Goal: Task Accomplishment & Management: Use online tool/utility

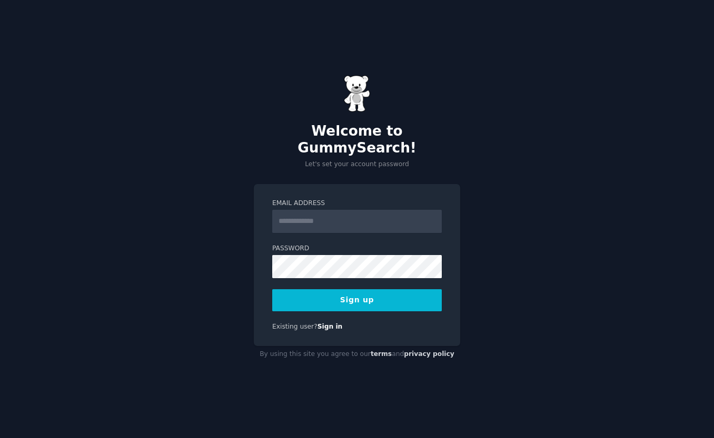
click at [411, 199] on label "Email Address" at bounding box center [356, 203] width 169 height 9
click at [411, 210] on input "Email Address" at bounding box center [356, 221] width 169 height 23
click at [397, 212] on input "Email Address" at bounding box center [356, 221] width 169 height 23
type input "**********"
click at [372, 298] on button "Sign up" at bounding box center [356, 300] width 169 height 22
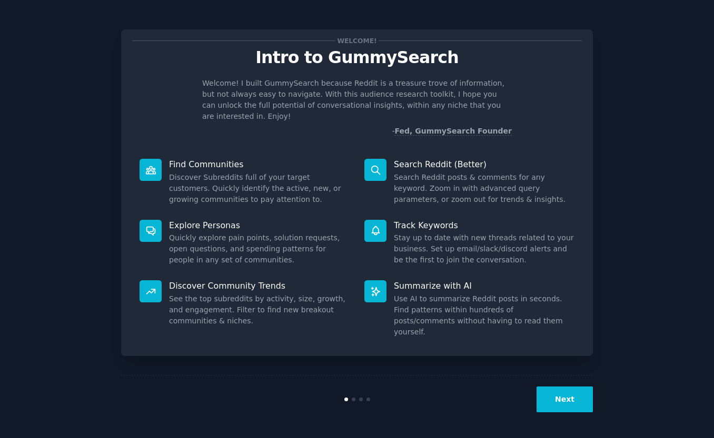
click at [571, 404] on button "Next" at bounding box center [564, 400] width 56 height 26
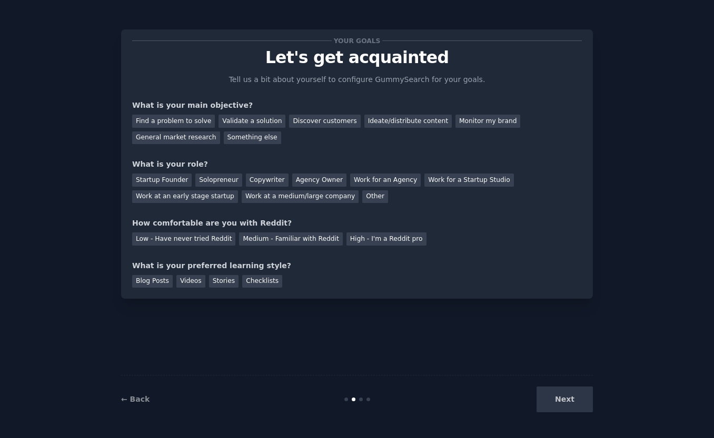
click at [571, 404] on div "Next" at bounding box center [513, 400] width 157 height 26
click at [564, 400] on div "Next" at bounding box center [513, 400] width 157 height 26
click at [313, 118] on div "Discover customers" at bounding box center [324, 121] width 71 height 13
click at [475, 123] on div "Monitor my brand" at bounding box center [487, 121] width 65 height 13
click at [325, 124] on div "Discover customers" at bounding box center [324, 121] width 71 height 13
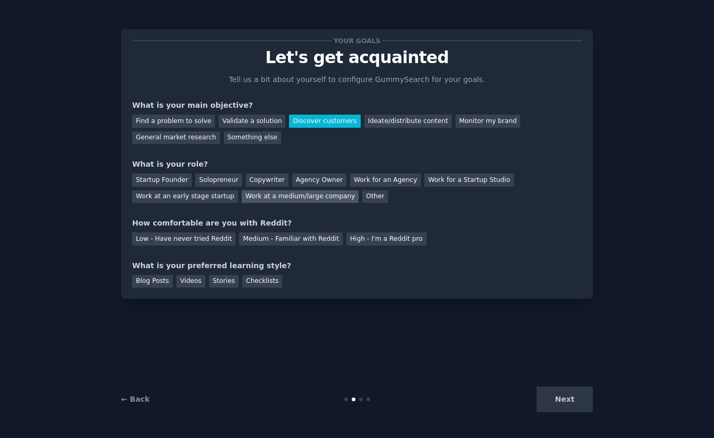
click at [298, 197] on div "Work at a medium/large company" at bounding box center [300, 197] width 117 height 13
click at [211, 238] on div "Low - Have never tried Reddit" at bounding box center [183, 239] width 103 height 13
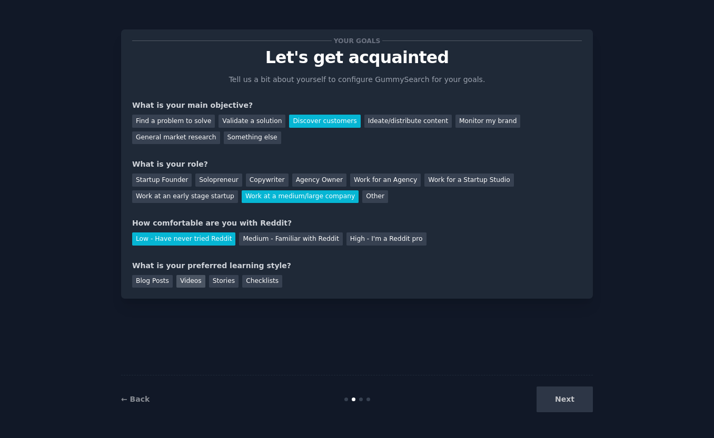
click at [192, 283] on div "Videos" at bounding box center [190, 281] width 29 height 13
click at [577, 403] on button "Next" at bounding box center [564, 400] width 56 height 26
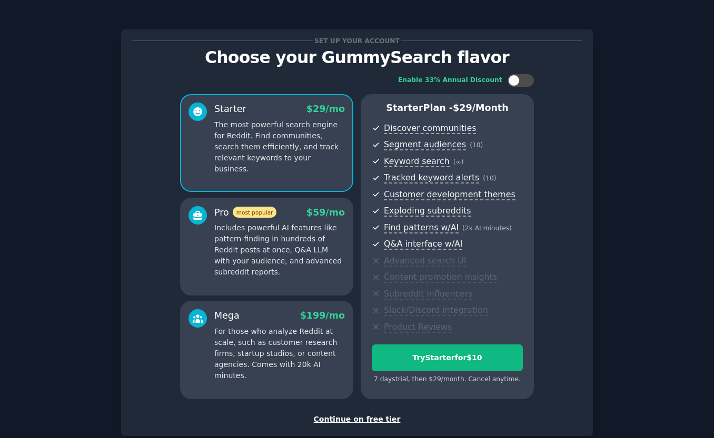
click at [369, 417] on div "Continue on free tier" at bounding box center [356, 419] width 449 height 11
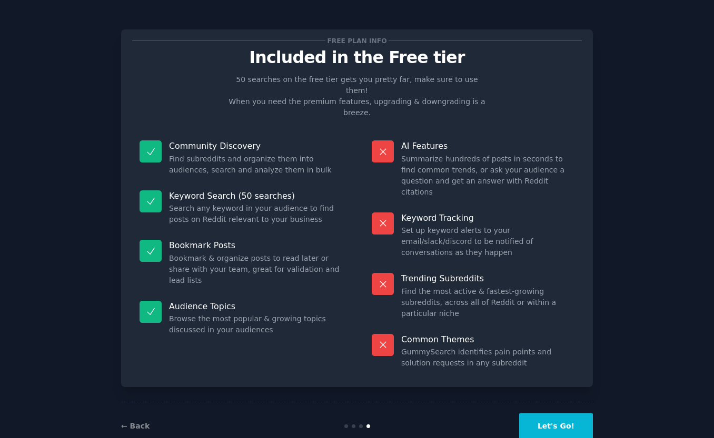
click at [555, 414] on button "Let's Go!" at bounding box center [556, 427] width 74 height 26
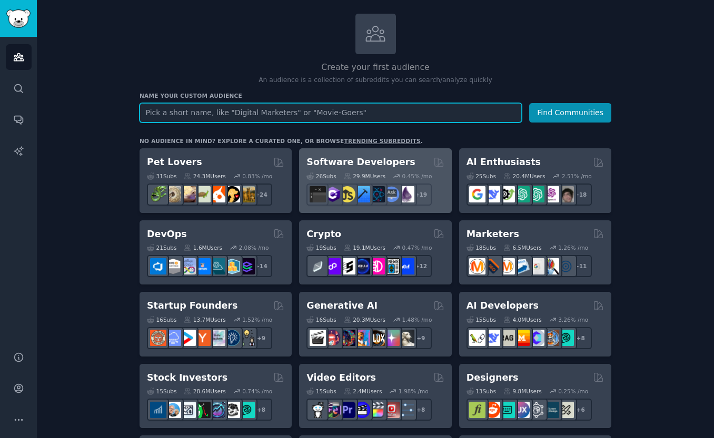
scroll to position [54, 0]
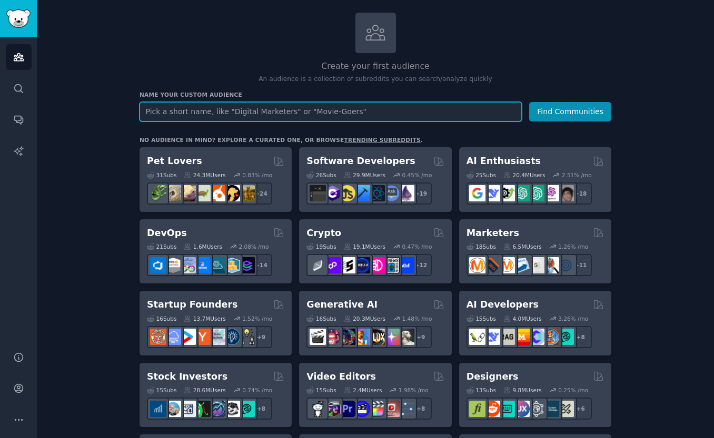
click at [338, 67] on h2 "Create your first audience" at bounding box center [375, 66] width 472 height 13
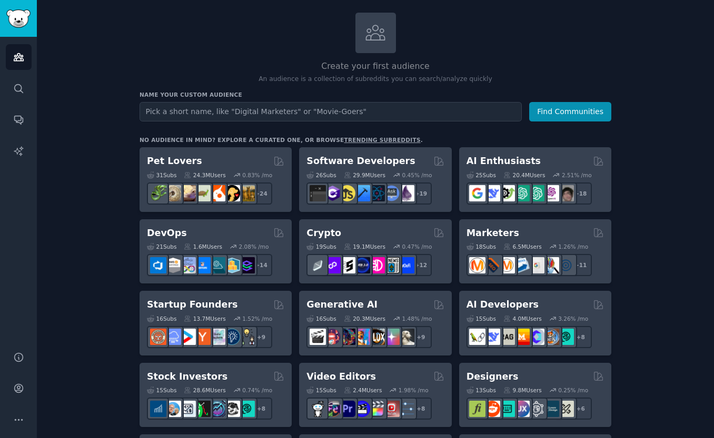
click at [338, 67] on h2 "Create your first audience" at bounding box center [375, 66] width 472 height 13
click at [336, 75] on p "An audience is a collection of subreddits you can search/analyze quickly" at bounding box center [375, 79] width 472 height 9
click at [335, 81] on p "An audience is a collection of subreddits you can search/analyze quickly" at bounding box center [375, 79] width 472 height 9
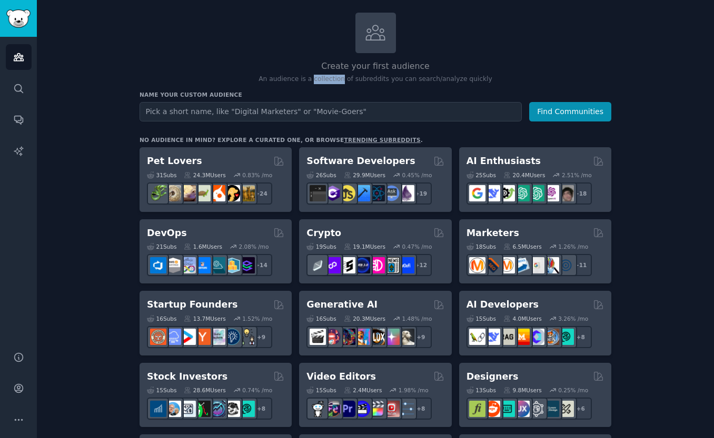
click at [335, 81] on p "An audience is a collection of subreddits you can search/analyze quickly" at bounding box center [375, 79] width 472 height 9
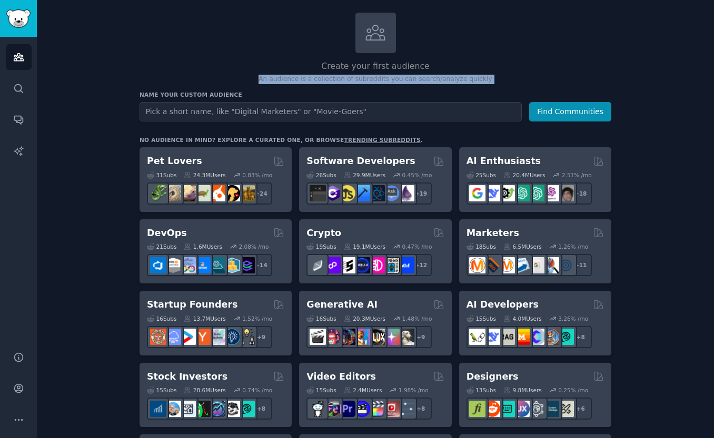
click at [335, 81] on p "An audience is a collection of subreddits you can search/analyze quickly" at bounding box center [375, 79] width 472 height 9
click at [323, 106] on input "text" at bounding box center [330, 111] width 382 height 19
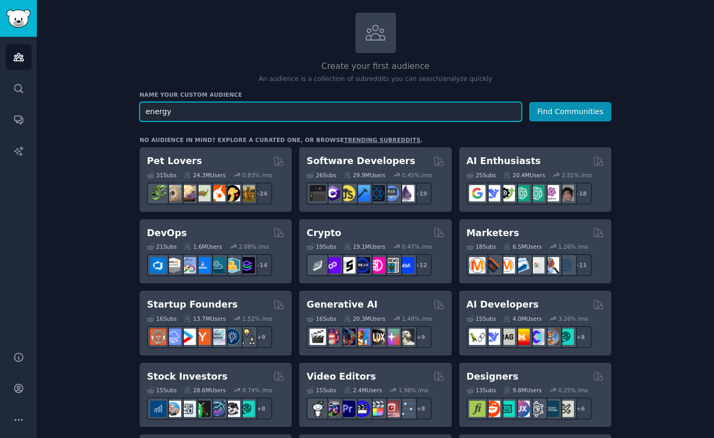
type input "energy"
click at [529, 102] on button "Find Communities" at bounding box center [570, 111] width 82 height 19
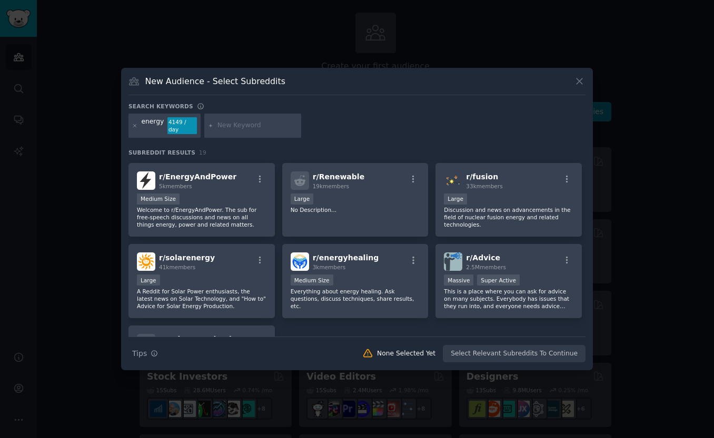
scroll to position [409, 0]
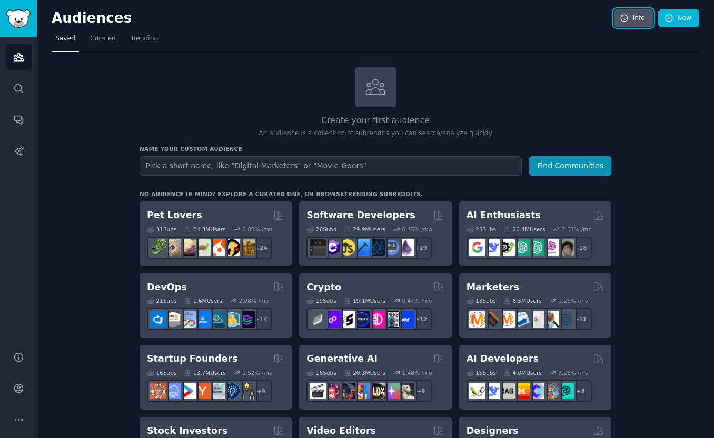
click at [633, 16] on link "Info" at bounding box center [633, 18] width 39 height 18
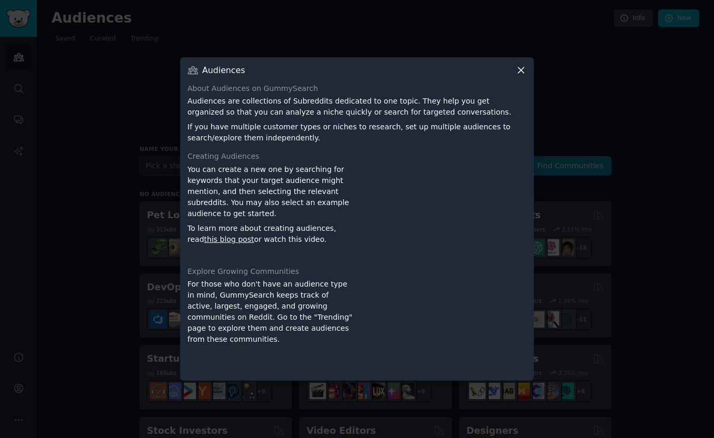
click at [524, 66] on icon at bounding box center [520, 70] width 11 height 11
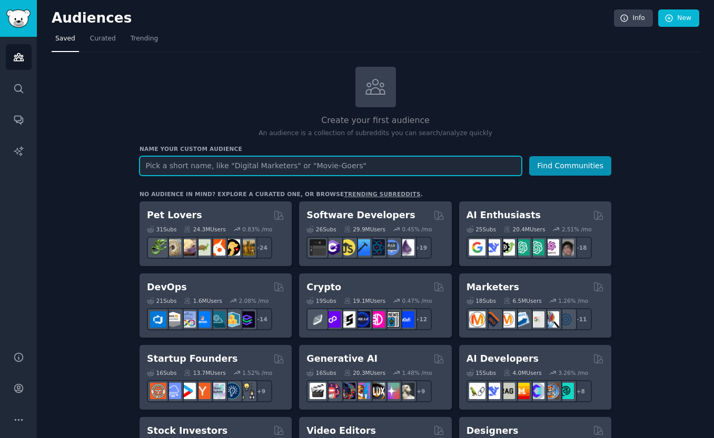
click at [326, 165] on input "text" at bounding box center [330, 165] width 382 height 19
type input "f"
type input "gasolina"
click at [529, 156] on button "Find Communities" at bounding box center [570, 165] width 82 height 19
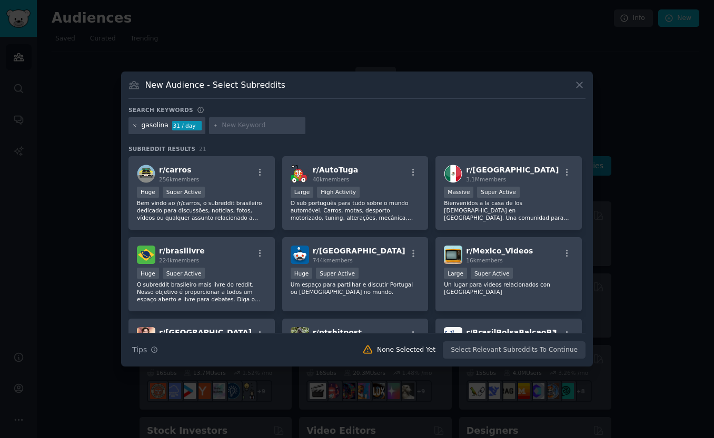
click at [136, 123] on icon at bounding box center [135, 126] width 6 height 6
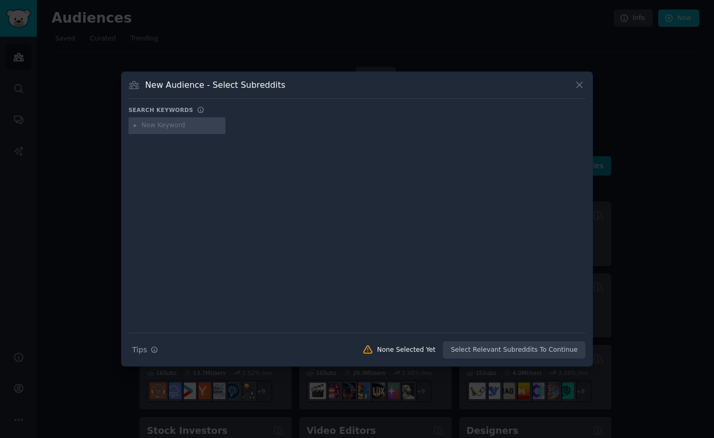
click at [155, 127] on input "text" at bounding box center [182, 125] width 80 height 9
type input "repsol"
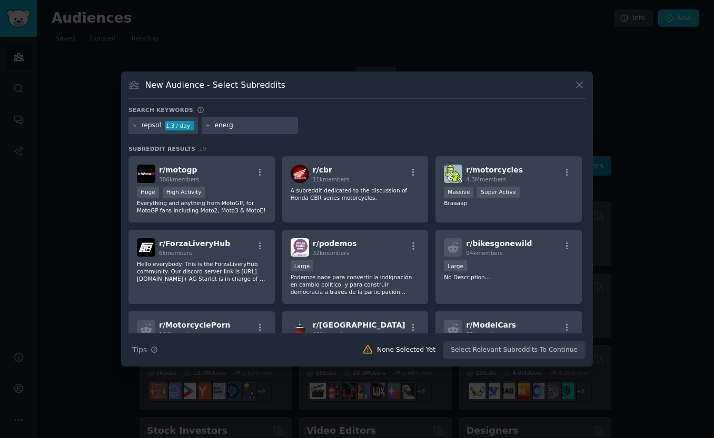
type input "energy"
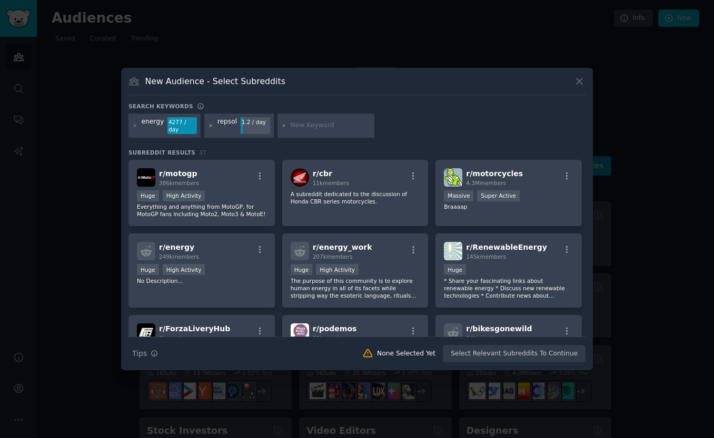
click at [211, 125] on icon at bounding box center [211, 126] width 6 height 6
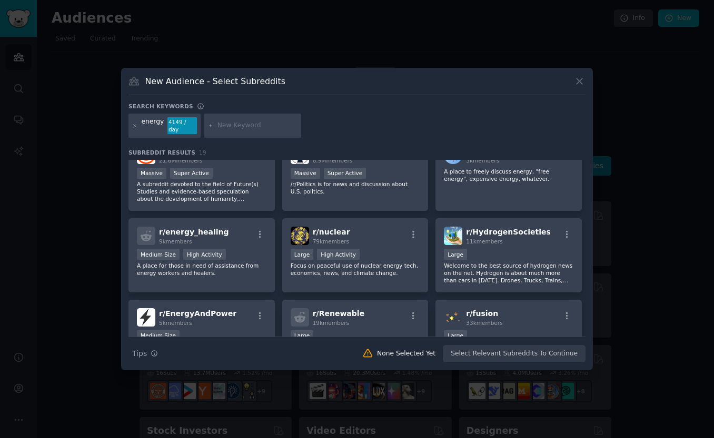
scroll to position [348, 0]
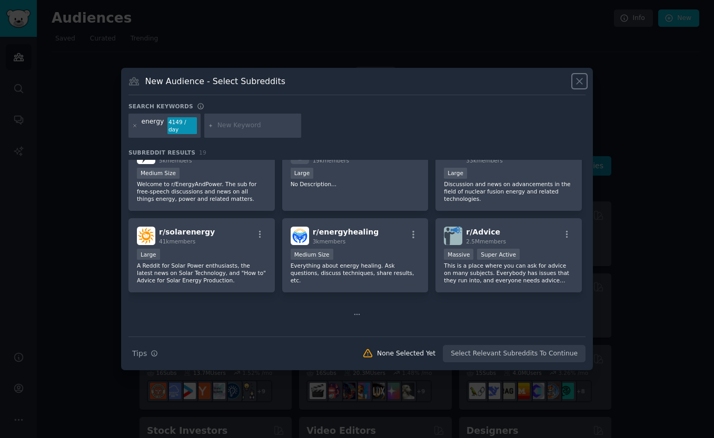
click at [583, 77] on icon at bounding box center [579, 81] width 11 height 11
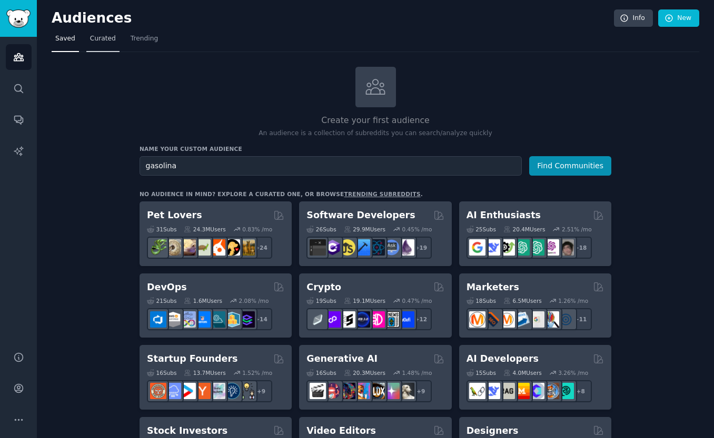
click at [103, 35] on span "Curated" at bounding box center [103, 38] width 26 height 9
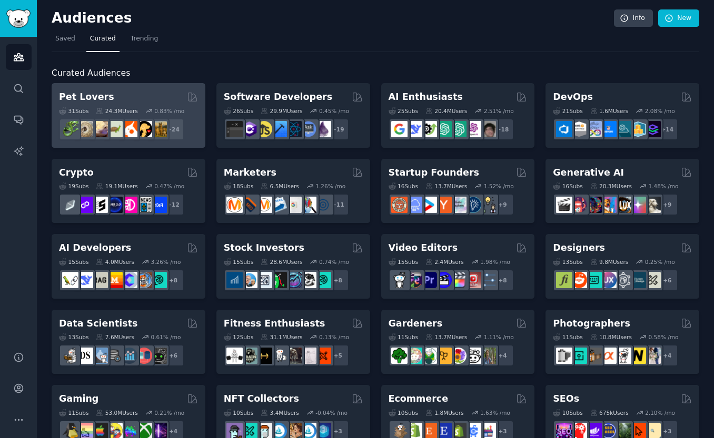
click at [115, 92] on div "Pet Lovers" at bounding box center [128, 97] width 139 height 13
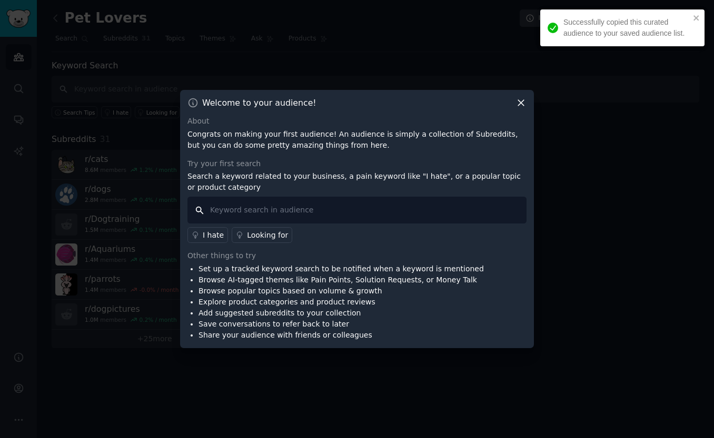
click at [256, 209] on input "text" at bounding box center [356, 210] width 339 height 27
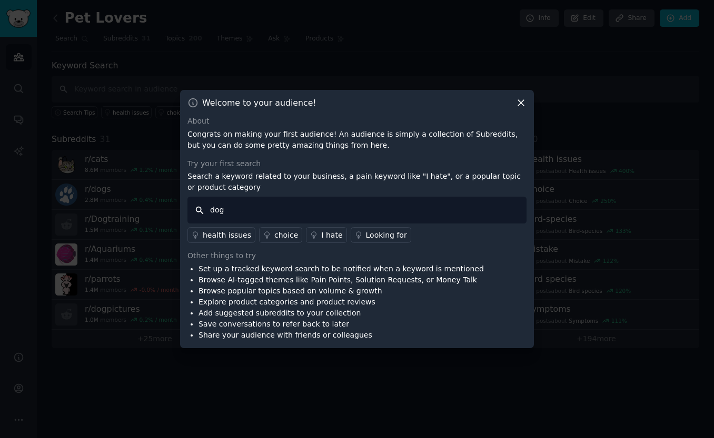
type input "dogs"
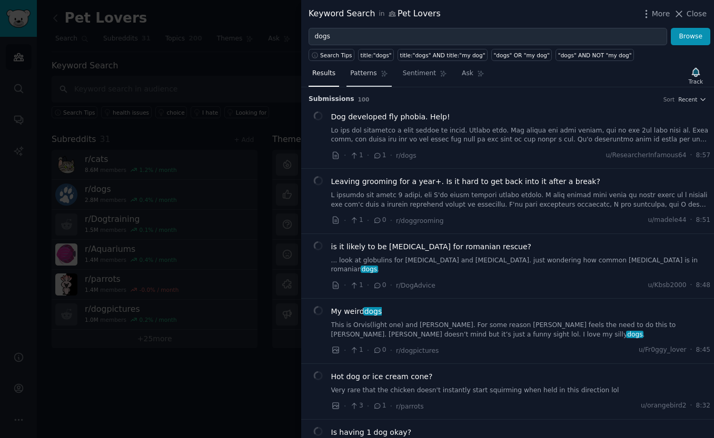
click at [357, 76] on span "Patterns" at bounding box center [363, 73] width 26 height 9
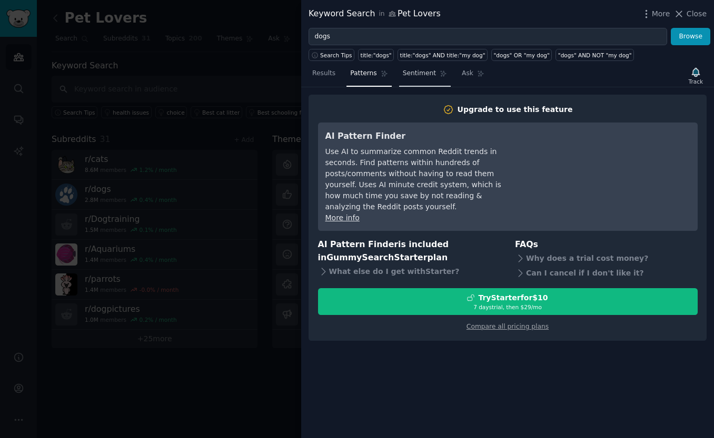
click at [442, 72] on icon at bounding box center [442, 73] width 7 height 7
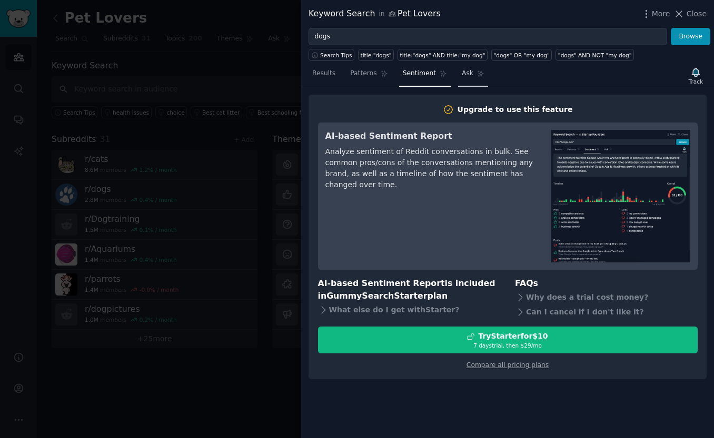
click at [480, 72] on icon at bounding box center [480, 73] width 7 height 7
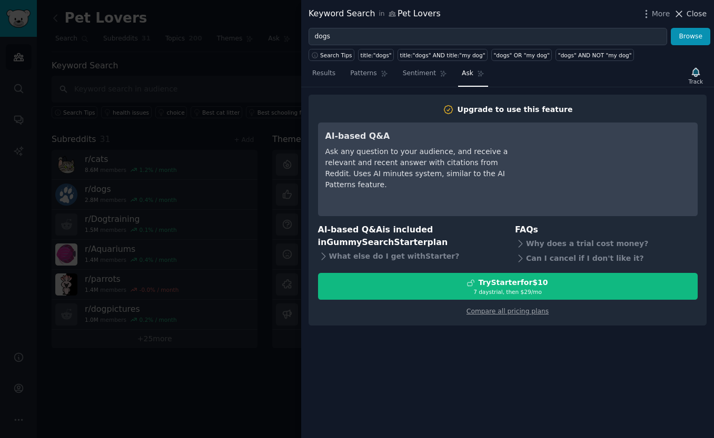
click at [693, 17] on span "Close" at bounding box center [696, 13] width 20 height 11
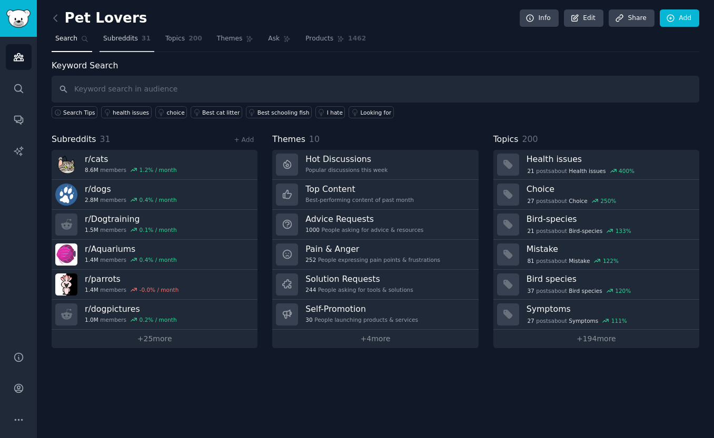
click at [142, 37] on span "31" at bounding box center [146, 38] width 9 height 9
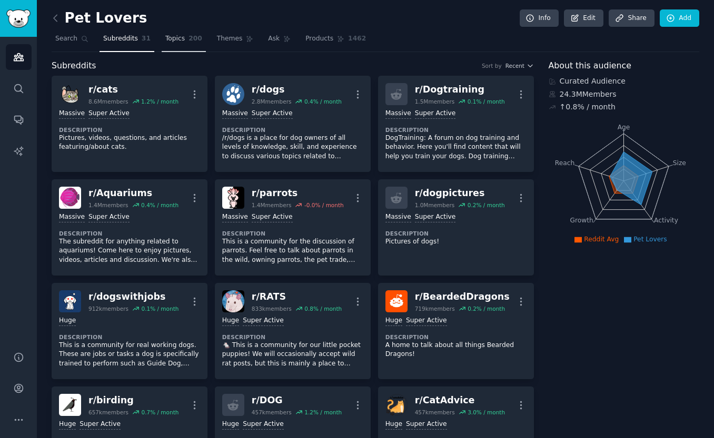
click at [184, 37] on link "Topics 200" at bounding box center [184, 42] width 44 height 22
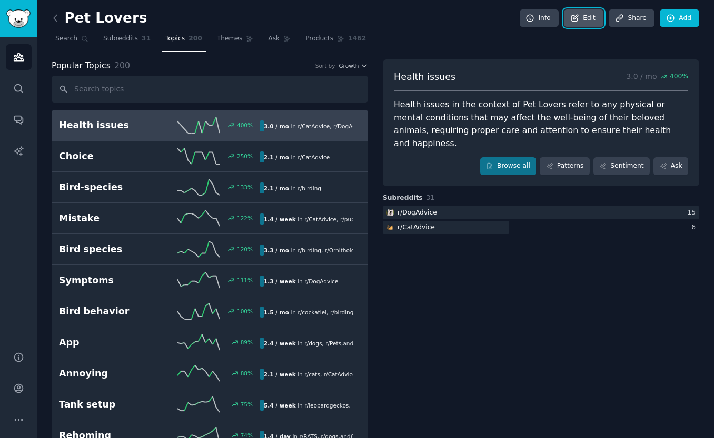
click at [582, 14] on link "Edit" at bounding box center [583, 18] width 39 height 18
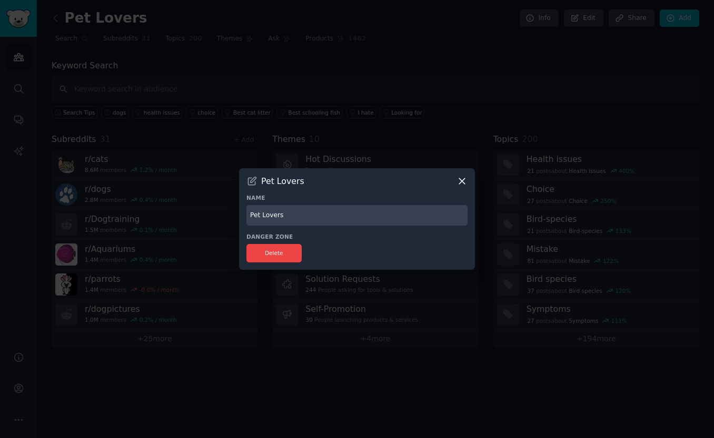
click at [459, 182] on icon at bounding box center [461, 181] width 11 height 11
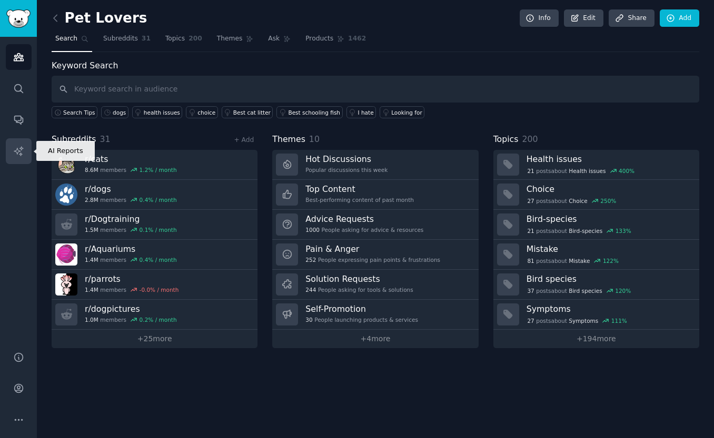
click at [21, 146] on icon "Sidebar" at bounding box center [18, 150] width 9 height 9
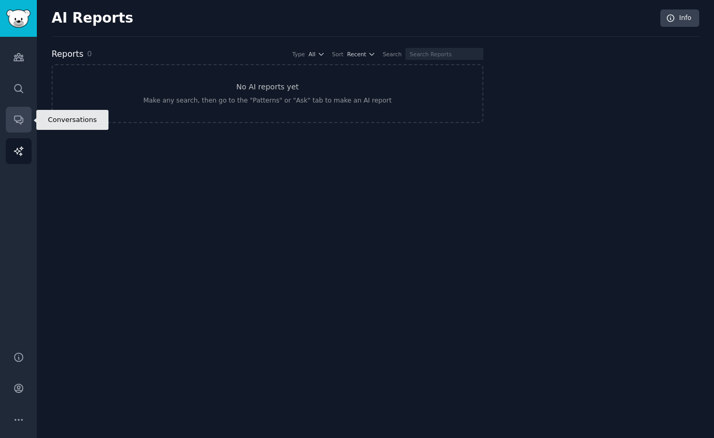
click at [19, 117] on icon "Sidebar" at bounding box center [18, 119] width 11 height 11
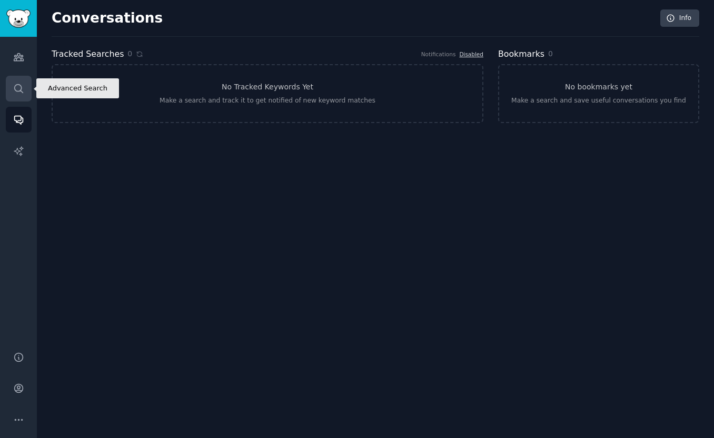
click at [30, 76] on link "Search" at bounding box center [19, 89] width 26 height 26
